Goal: Transaction & Acquisition: Subscribe to service/newsletter

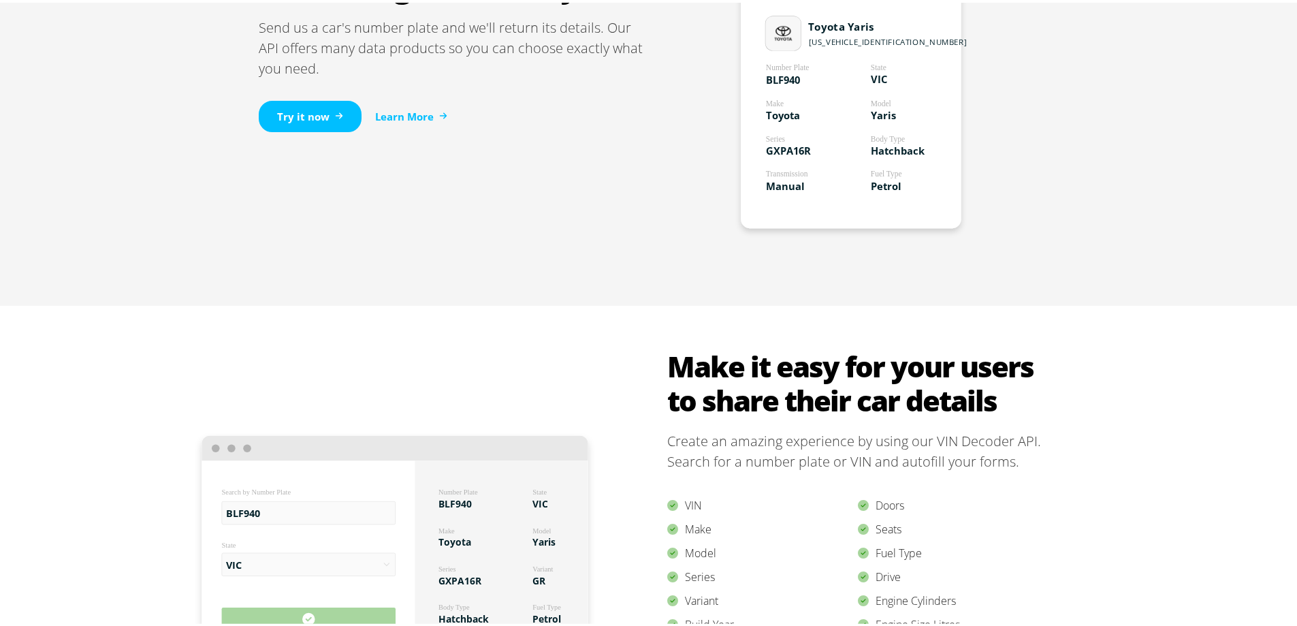
scroll to position [1089, 0]
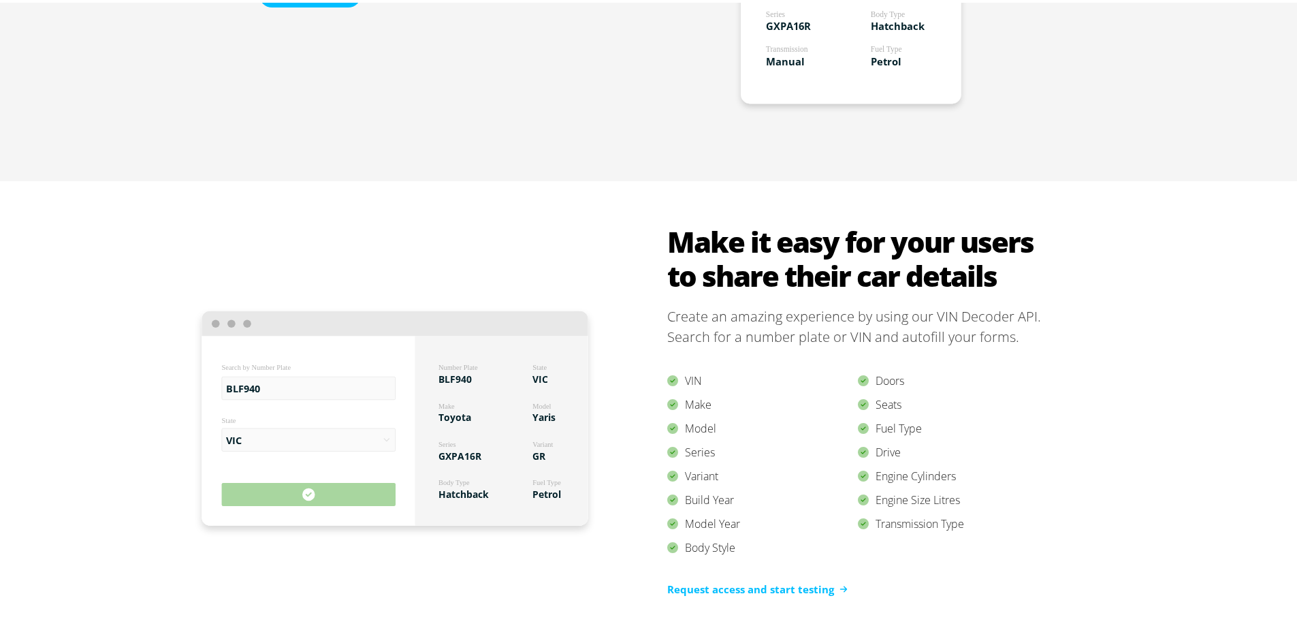
click at [46, 265] on div "BLF940 Search by Number Plate VIC State Number Plate BLF940 Make Toyota Variant…" at bounding box center [653, 418] width 1307 height 481
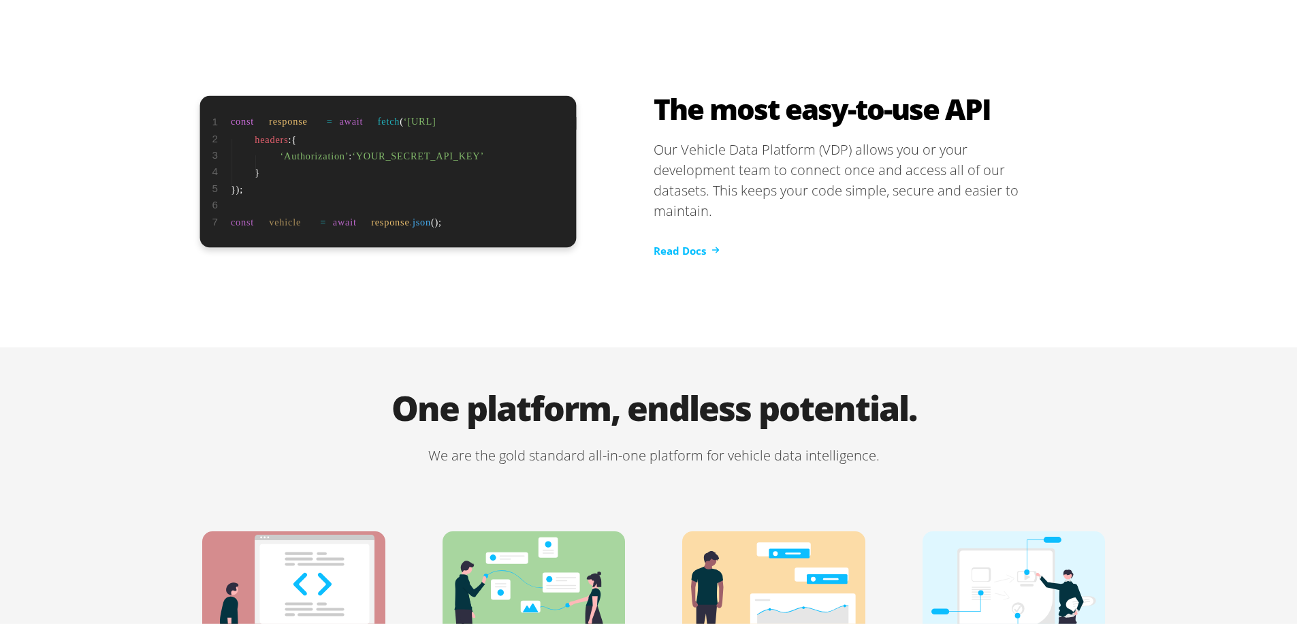
scroll to position [2315, 0]
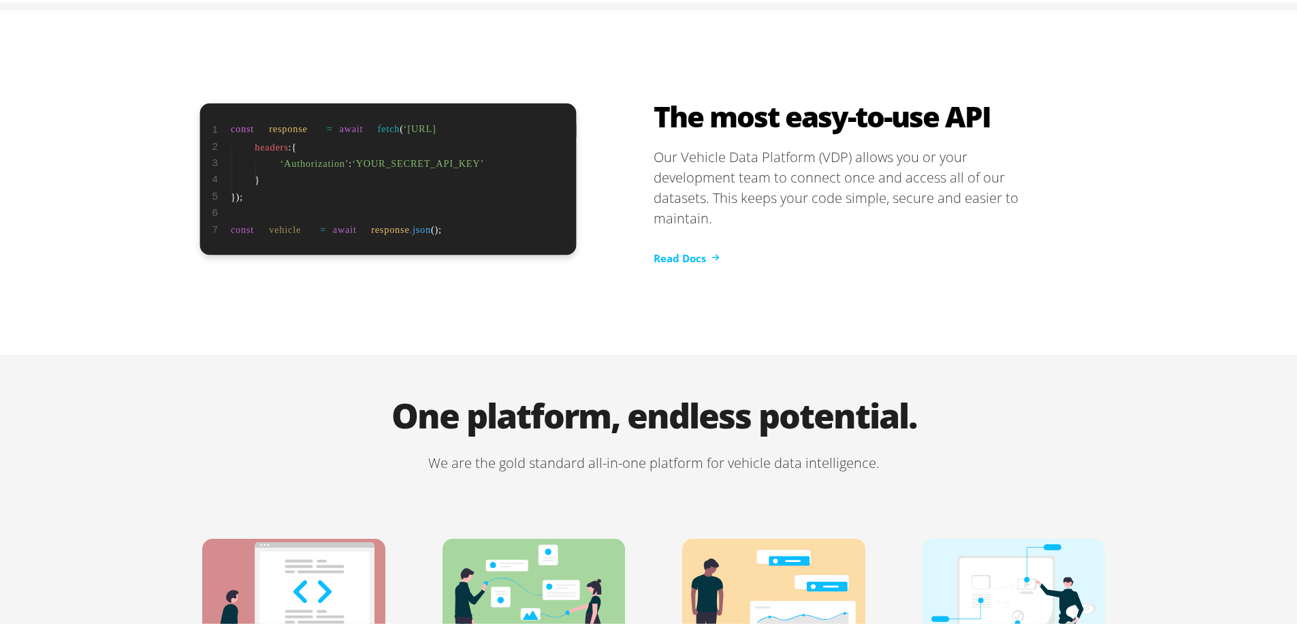
drag, startPoint x: 1002, startPoint y: 98, endPoint x: 867, endPoint y: 239, distance: 194.6
drag, startPoint x: 867, startPoint y: 239, endPoint x: 815, endPoint y: 198, distance: 66.5
click at [815, 198] on p "Our Vehicle Data Platform (VDP) allows you or your development team to connect …" at bounding box center [851, 185] width 395 height 82
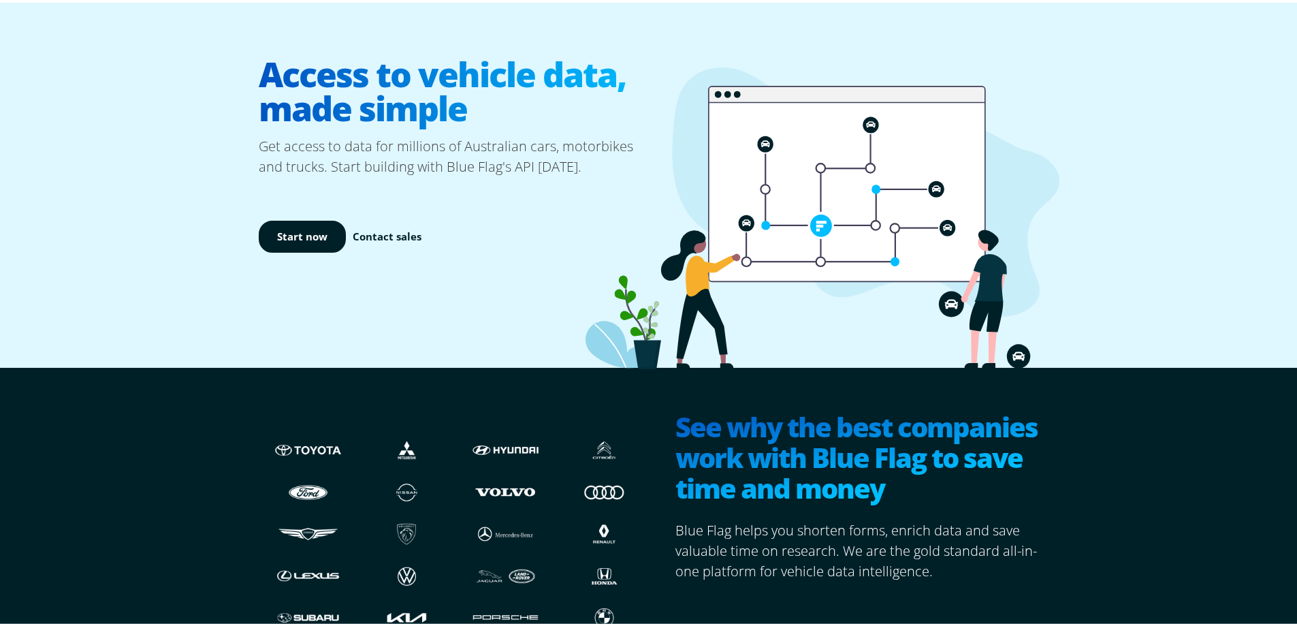
scroll to position [0, 0]
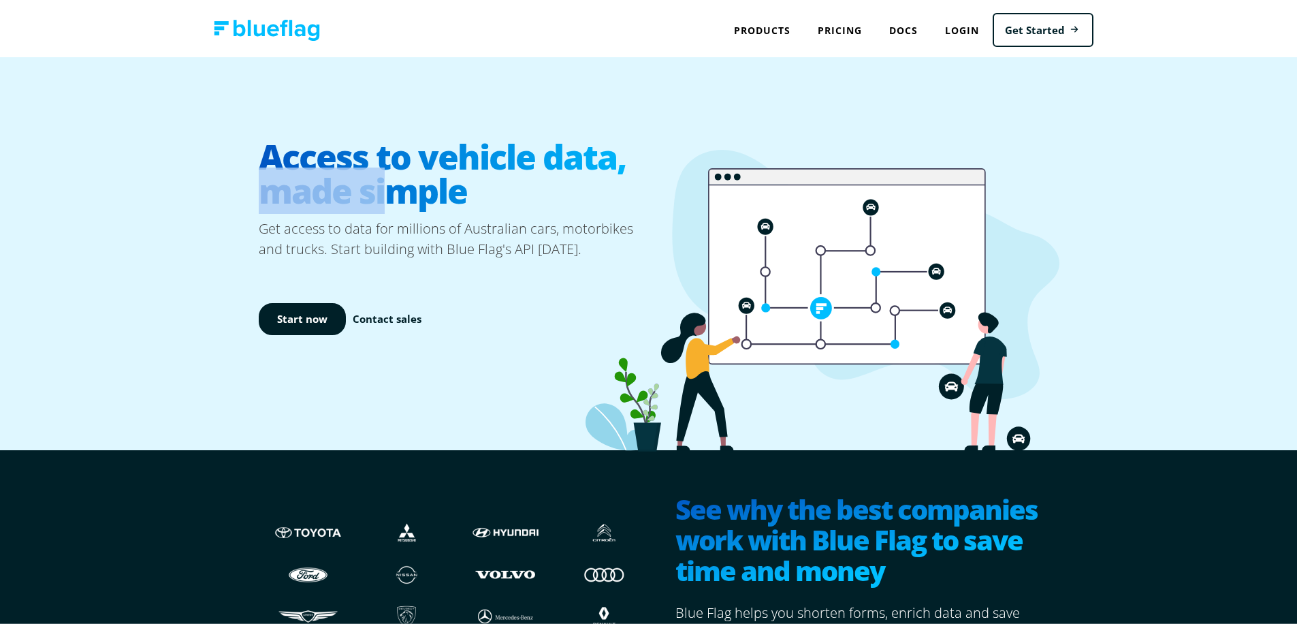
drag, startPoint x: 388, startPoint y: 181, endPoint x: 704, endPoint y: 101, distance: 325.8
click at [692, 103] on div "Access to vehicle data, made simple Get access to data for millions of Australi…" at bounding box center [653, 250] width 817 height 393
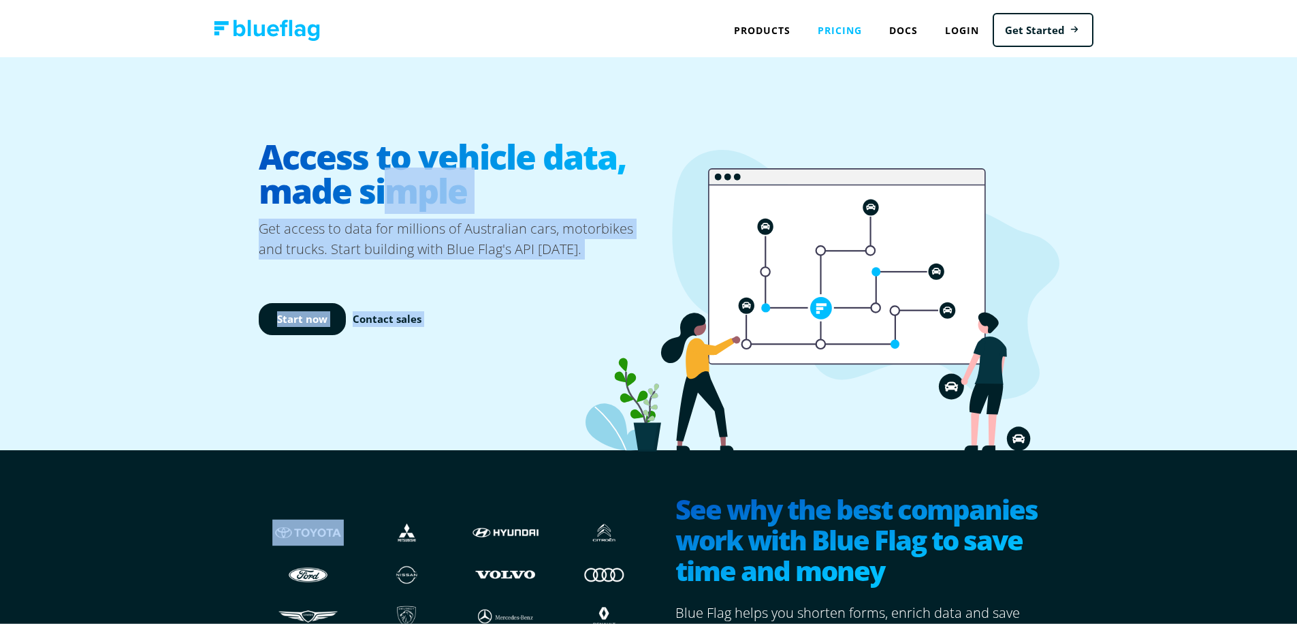
click at [818, 22] on link "Pricing" at bounding box center [839, 28] width 71 height 28
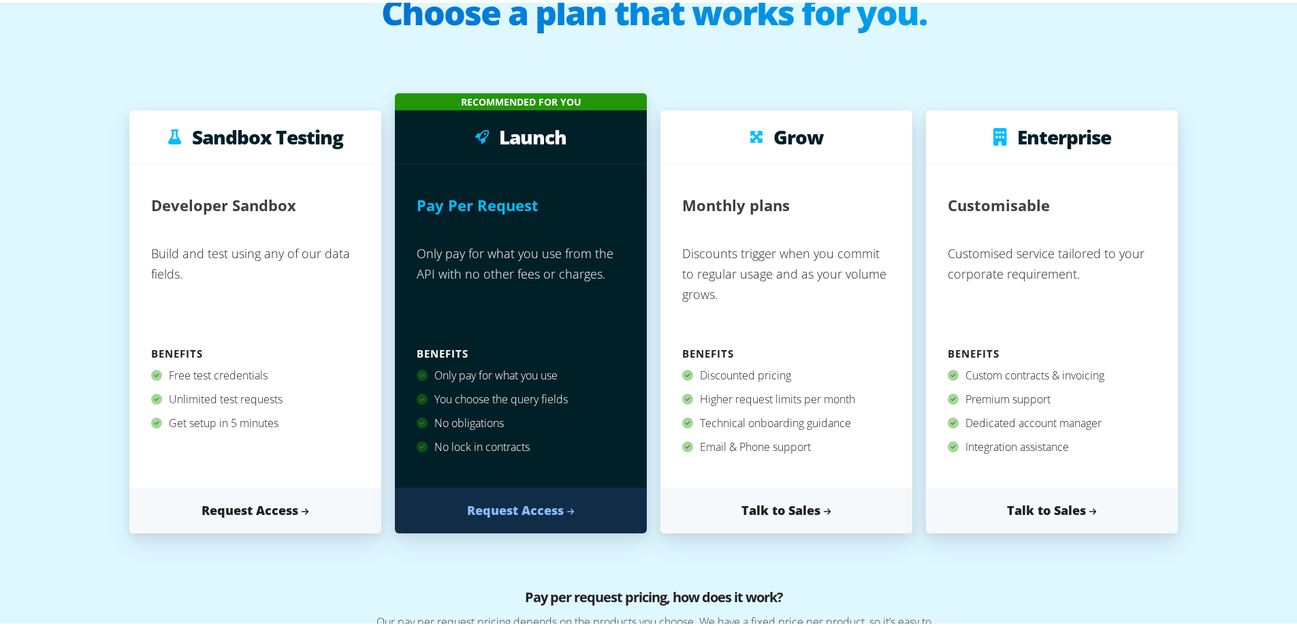
scroll to position [204, 0]
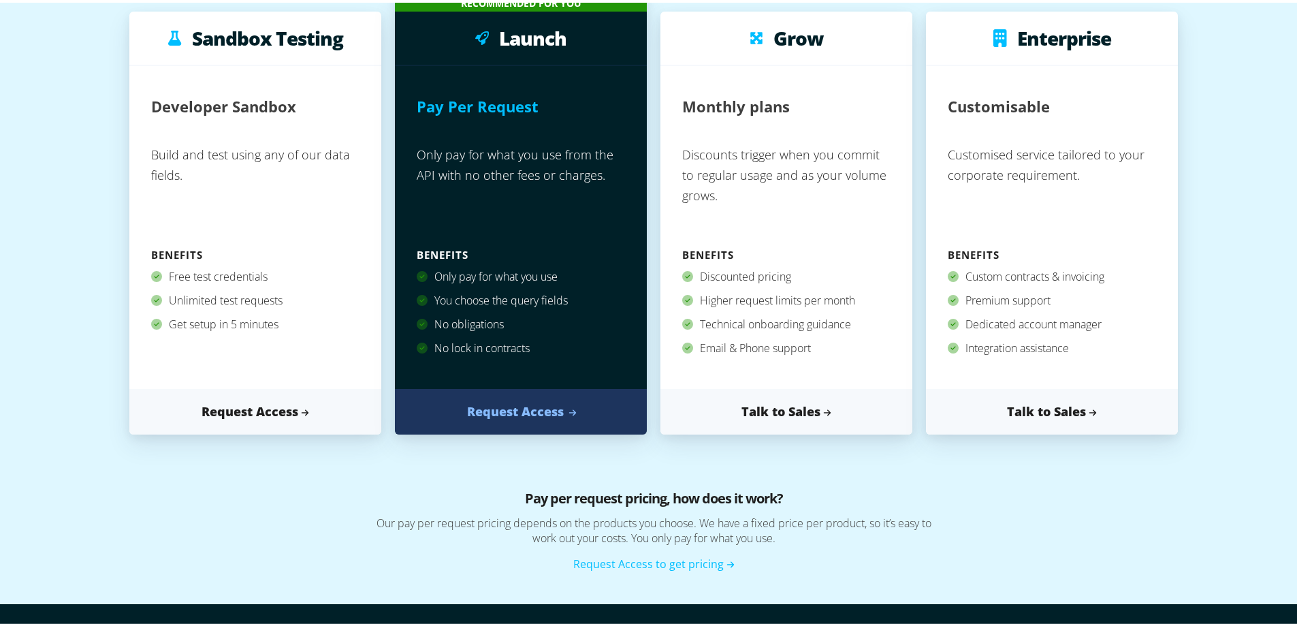
click at [559, 401] on link "Request Access" at bounding box center [521, 409] width 252 height 46
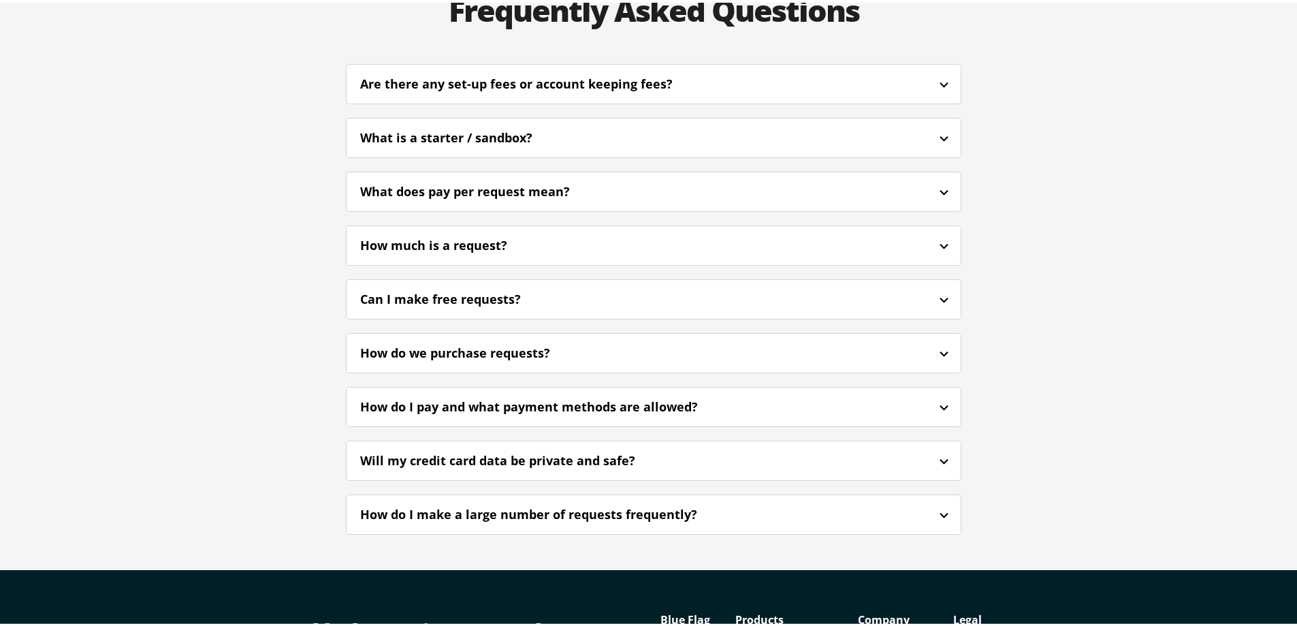
scroll to position [3342, 0]
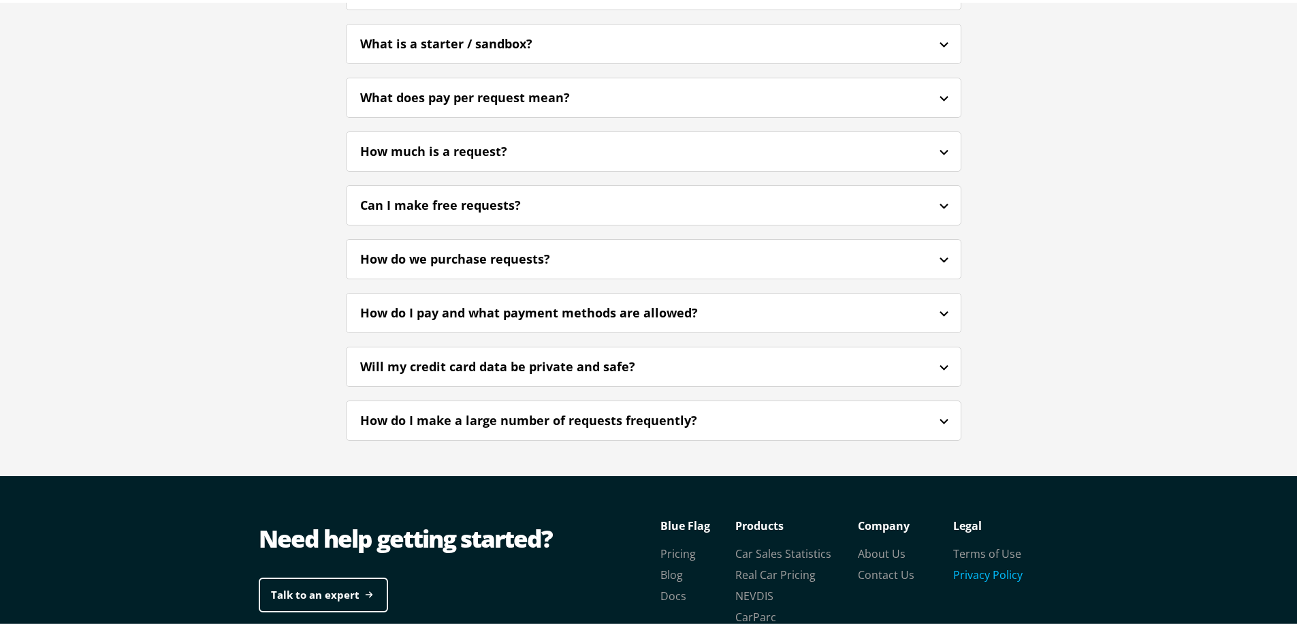
click at [983, 564] on link "Privacy Policy" at bounding box center [987, 571] width 69 height 15
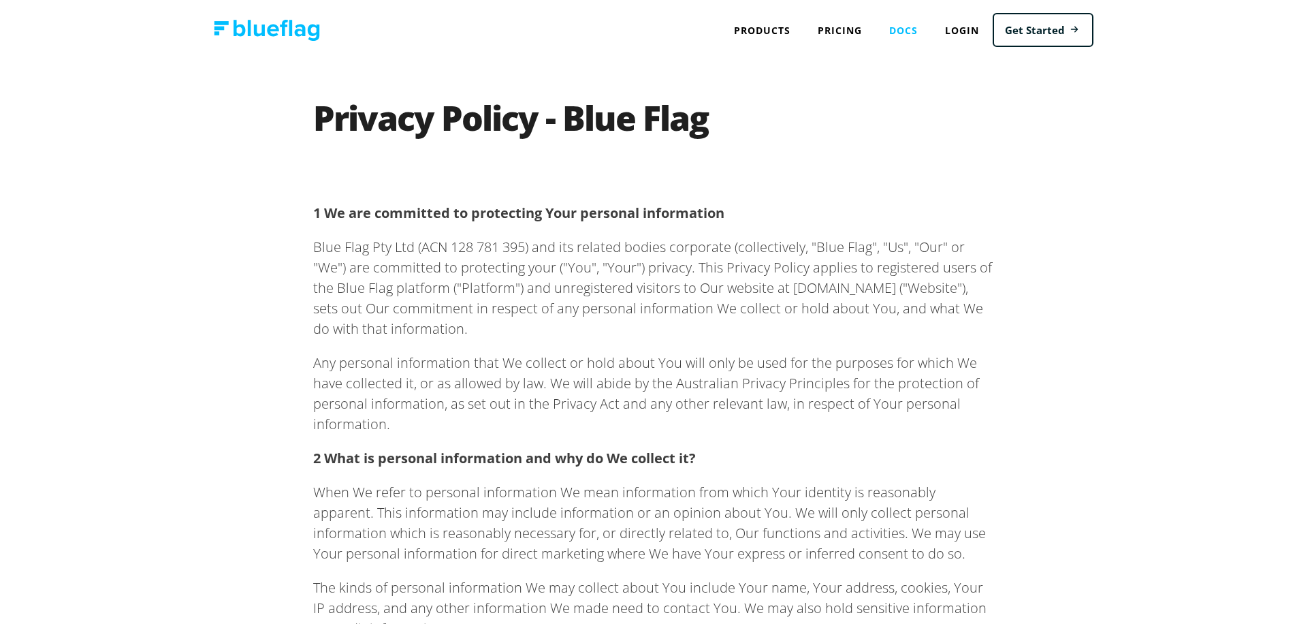
click at [914, 28] on link "Docs" at bounding box center [904, 28] width 56 height 28
